Goal: Task Accomplishment & Management: Use online tool/utility

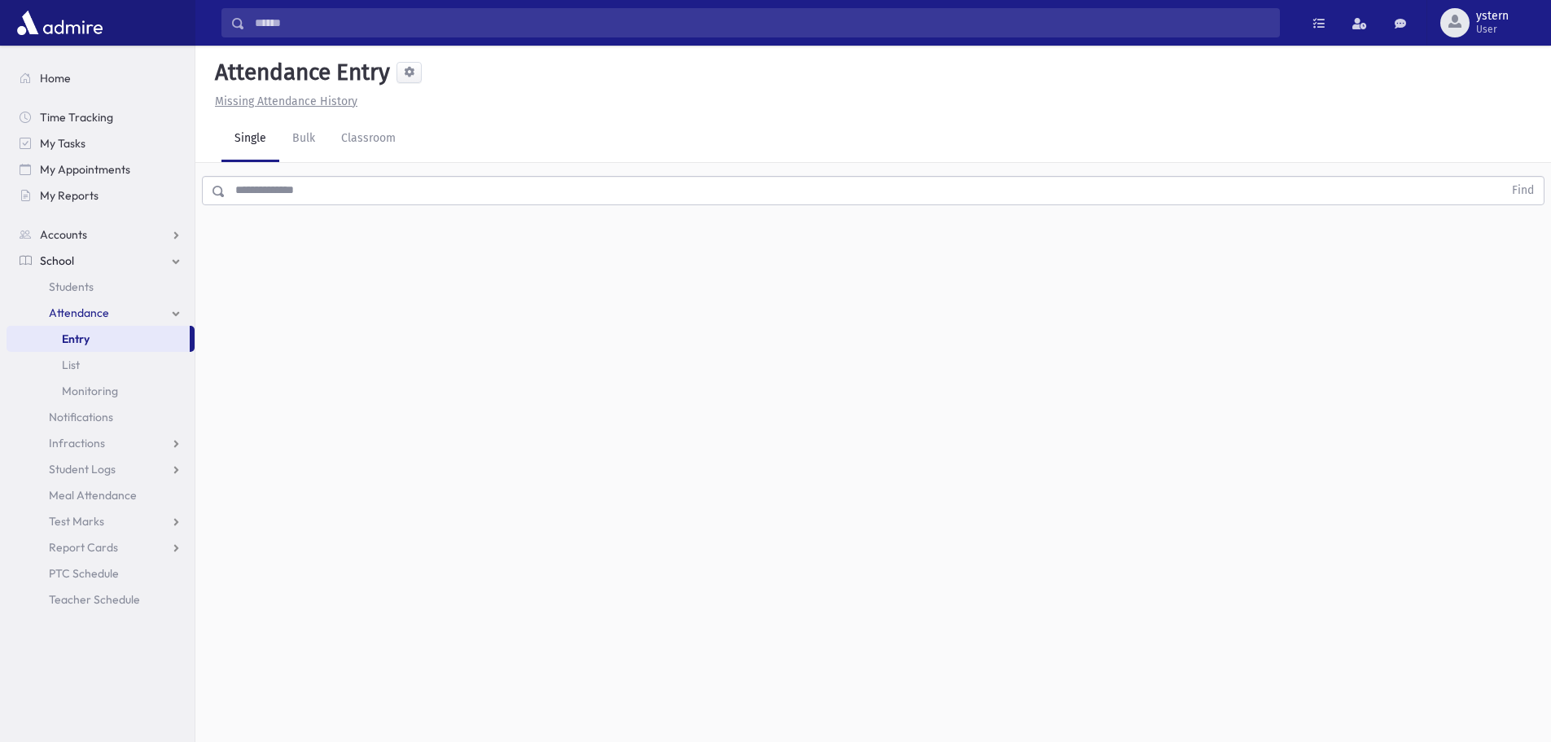
click at [301, 197] on input "text" at bounding box center [865, 190] width 1278 height 29
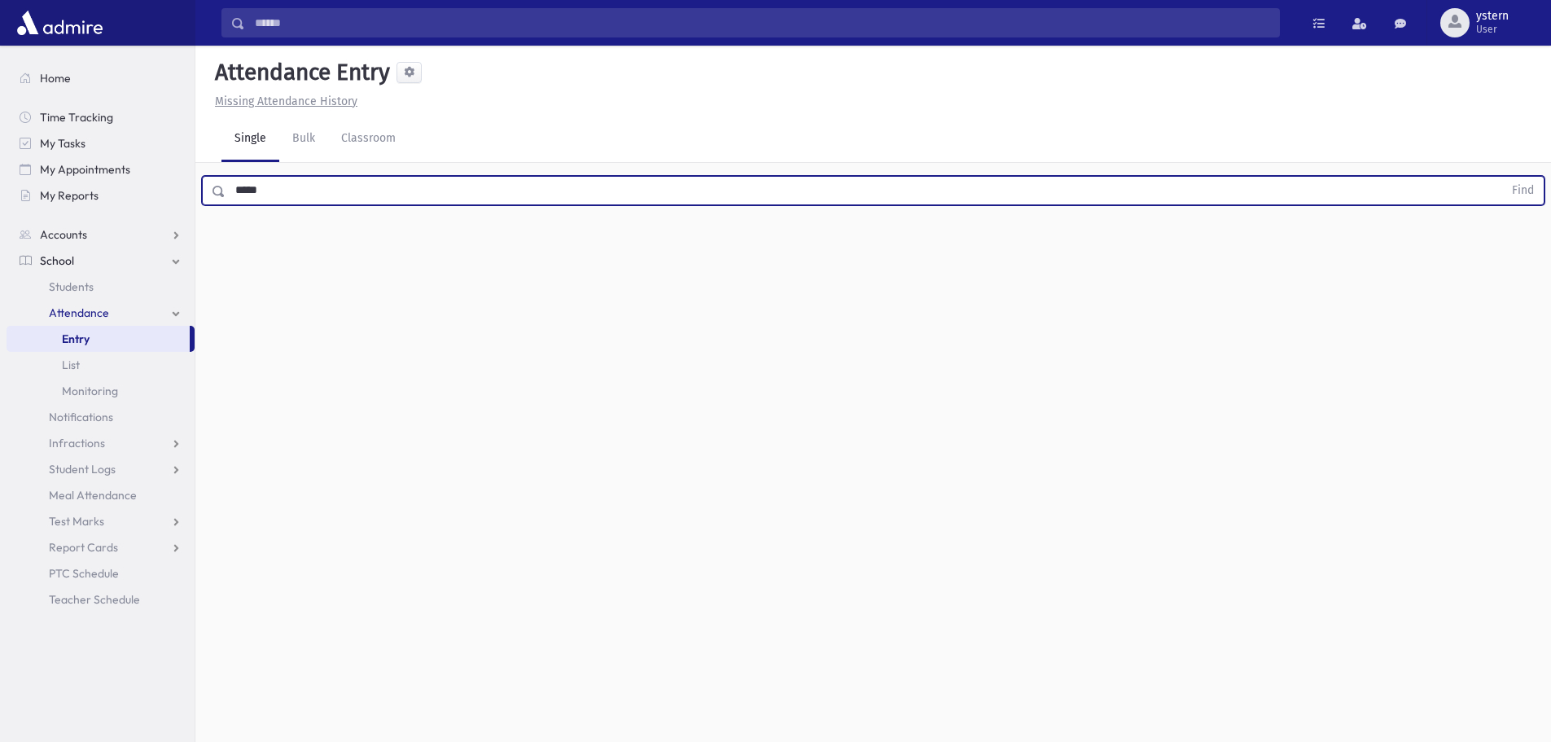
click at [1503, 177] on button "Find" at bounding box center [1524, 191] width 42 height 28
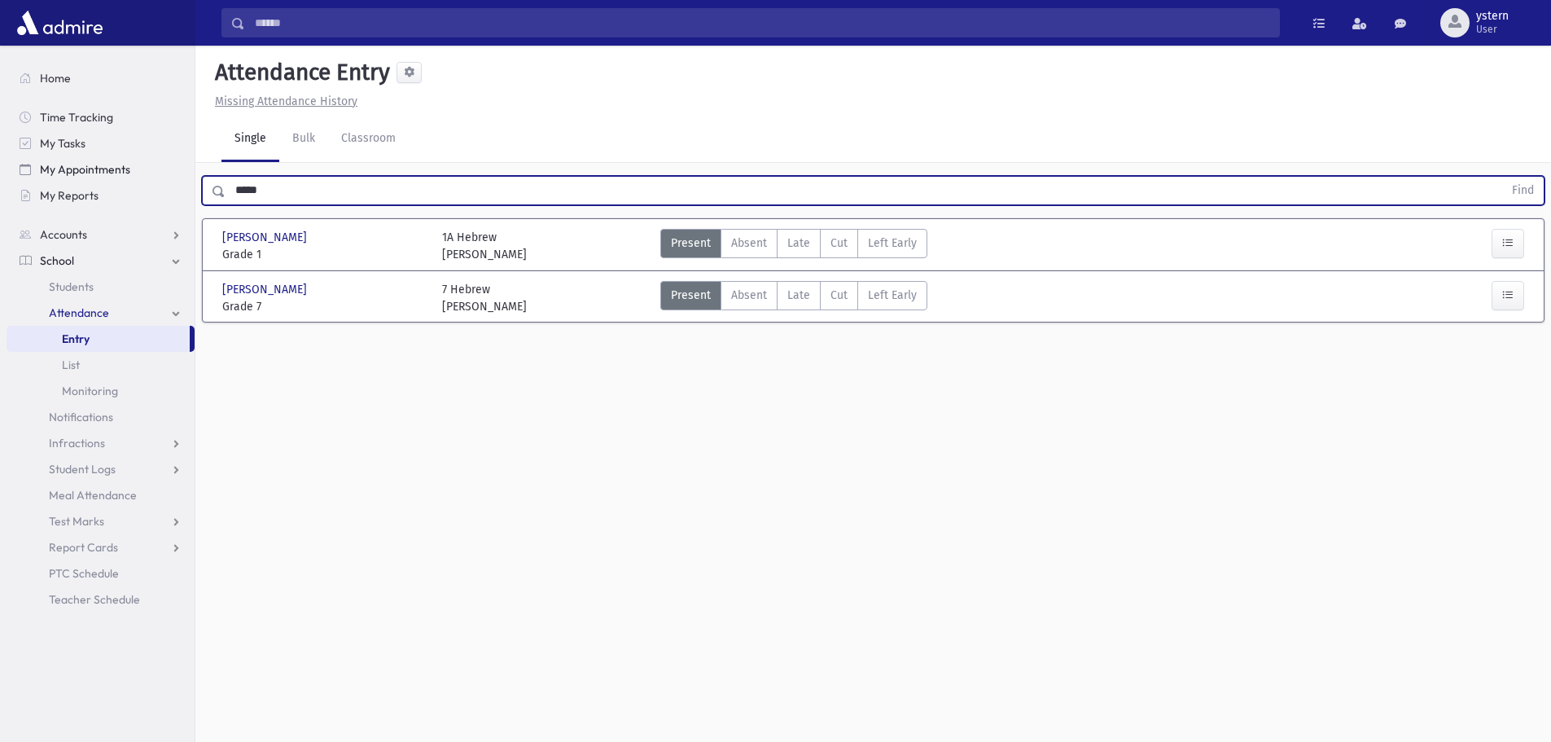
drag, startPoint x: 292, startPoint y: 188, endPoint x: 182, endPoint y: 178, distance: 110.4
click at [182, 178] on div "Search Results All Accounts" at bounding box center [775, 389] width 1551 height 779
type input "****"
click at [1503, 177] on button "Find" at bounding box center [1524, 191] width 42 height 28
click at [797, 237] on span "Late" at bounding box center [799, 243] width 23 height 17
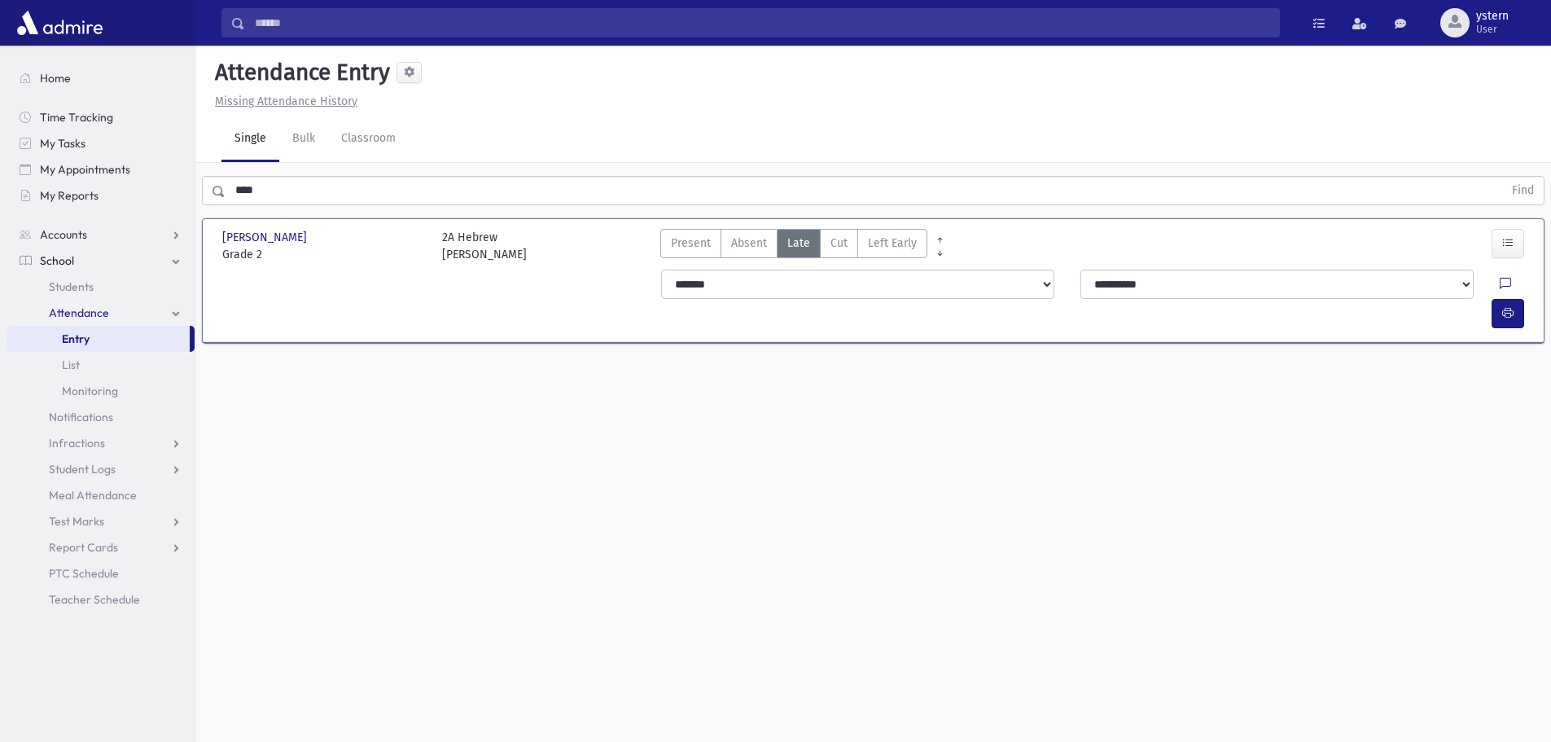
click at [1500, 286] on icon at bounding box center [1505, 285] width 11 height 14
click at [1408, 355] on textarea "Note" at bounding box center [1435, 367] width 191 height 63
type textarea "****"
click at [1506, 490] on button "Save" at bounding box center [1507, 486] width 46 height 29
click at [1518, 299] on button "button" at bounding box center [1508, 313] width 33 height 29
